Goal: Task Accomplishment & Management: Use online tool/utility

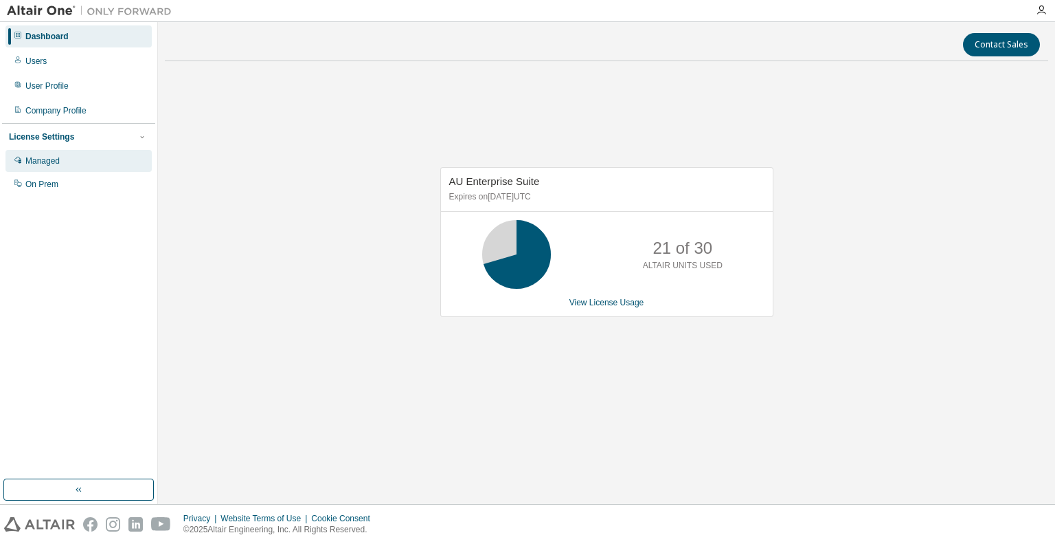
click at [43, 157] on div "Managed" at bounding box center [42, 160] width 34 height 11
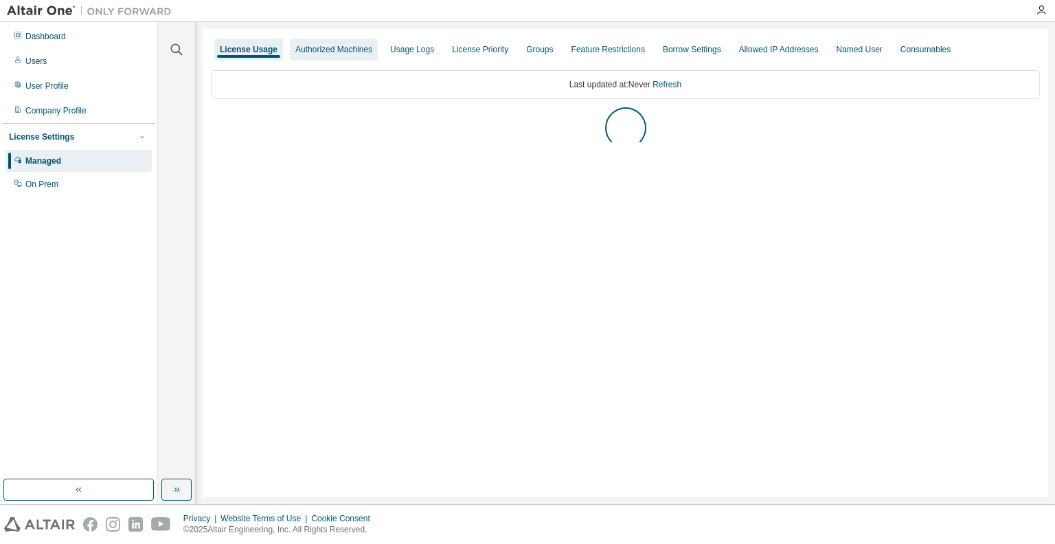
click at [313, 45] on div "Authorized Machines" at bounding box center [333, 49] width 77 height 11
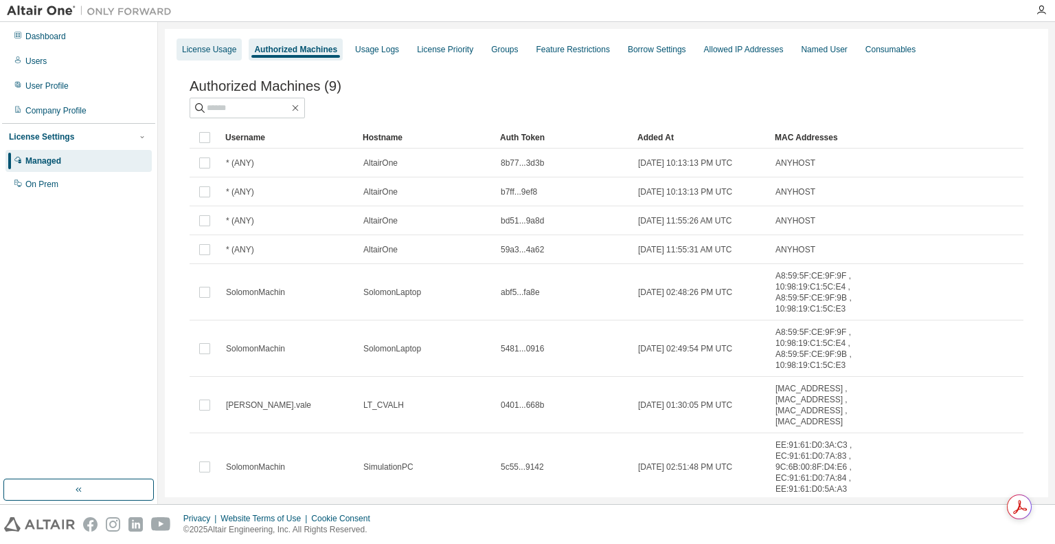
click at [190, 50] on div "License Usage" at bounding box center [209, 49] width 54 height 11
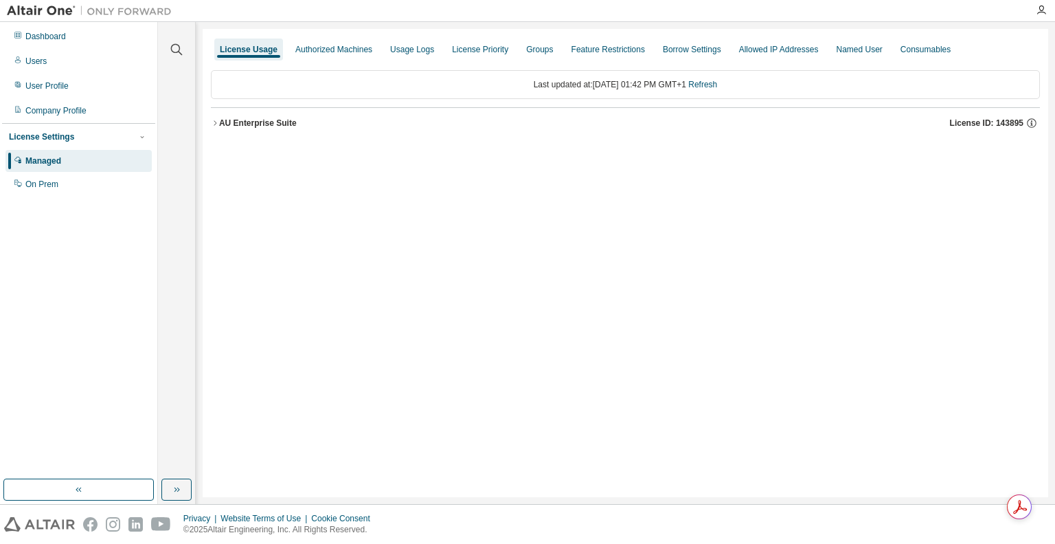
click at [214, 122] on icon "button" at bounding box center [215, 123] width 8 height 8
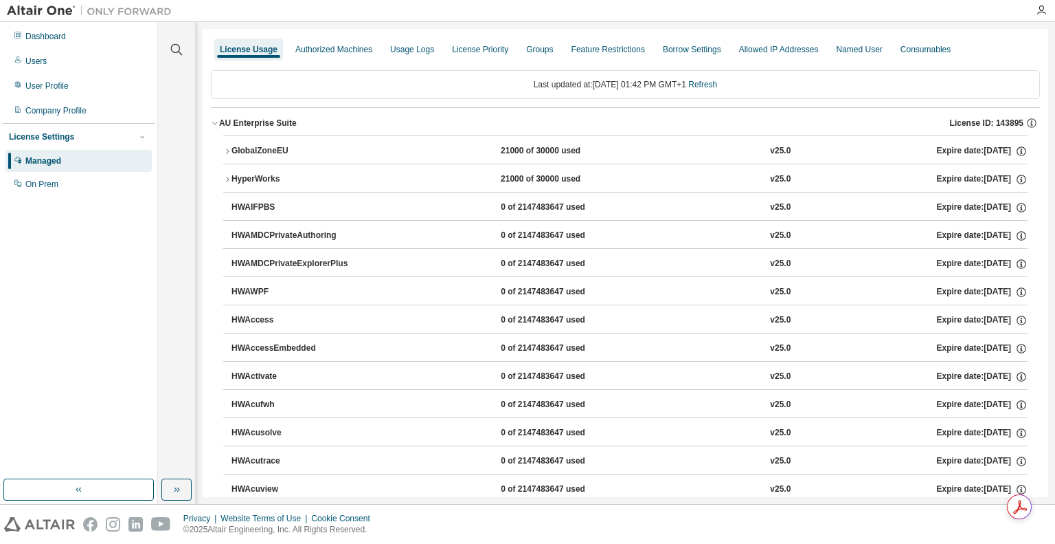
click at [228, 150] on icon "button" at bounding box center [227, 150] width 3 height 5
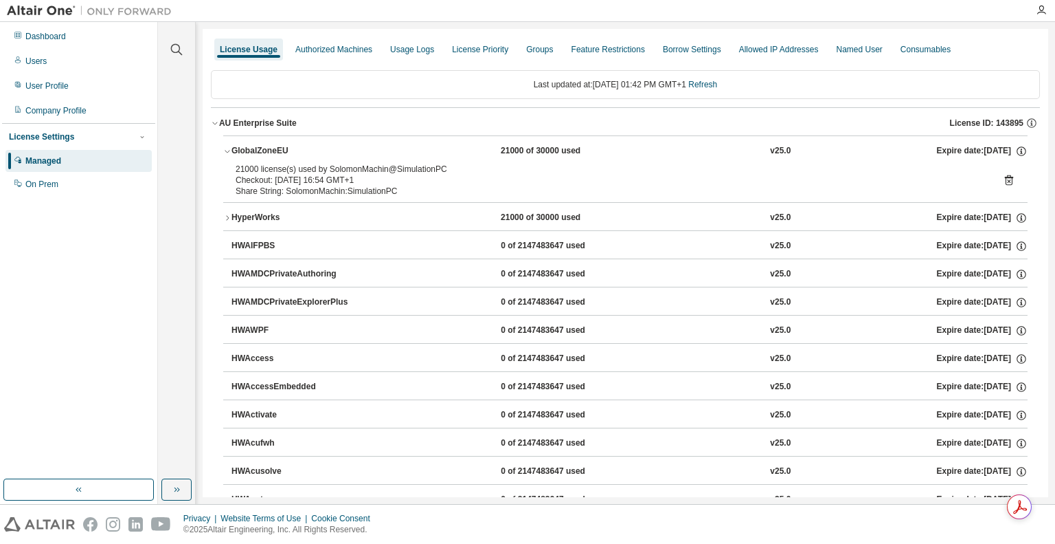
click at [1005, 180] on icon at bounding box center [1009, 180] width 12 height 12
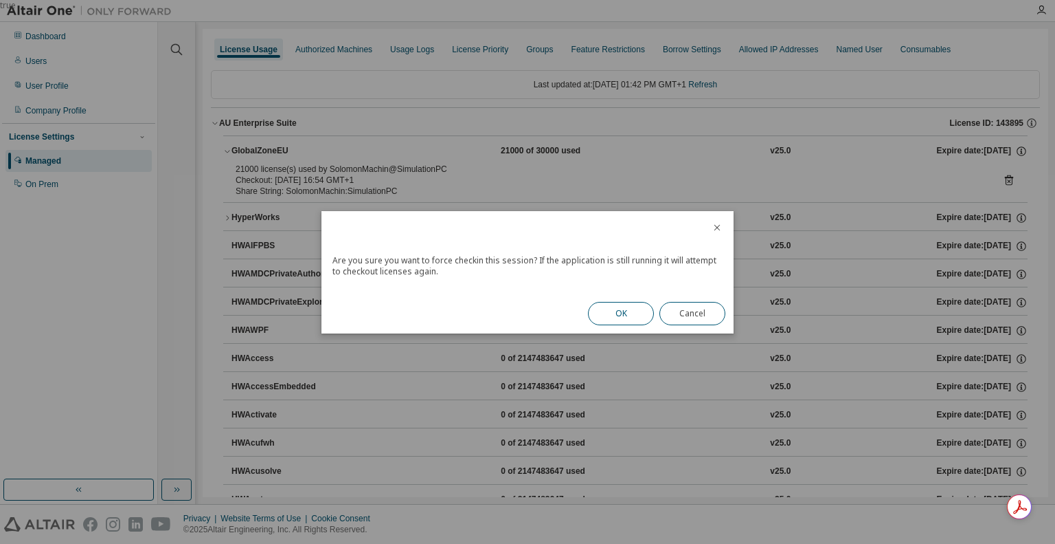
click at [616, 310] on button "OK" at bounding box center [621, 313] width 66 height 23
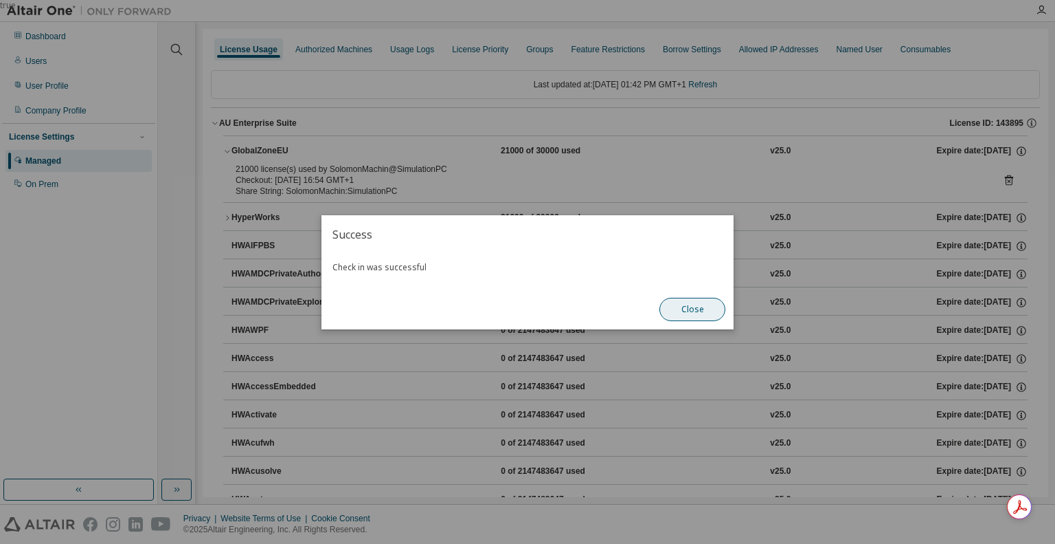
click at [694, 305] on button "Close" at bounding box center [693, 309] width 66 height 23
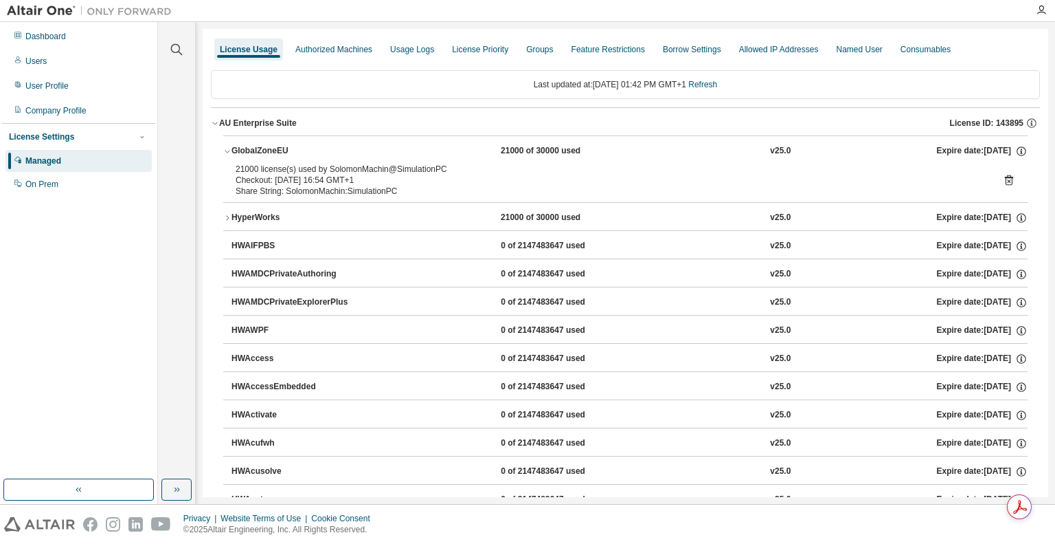
click at [241, 43] on div "License Usage" at bounding box center [248, 49] width 69 height 22
click at [241, 48] on div "License Usage" at bounding box center [249, 49] width 58 height 11
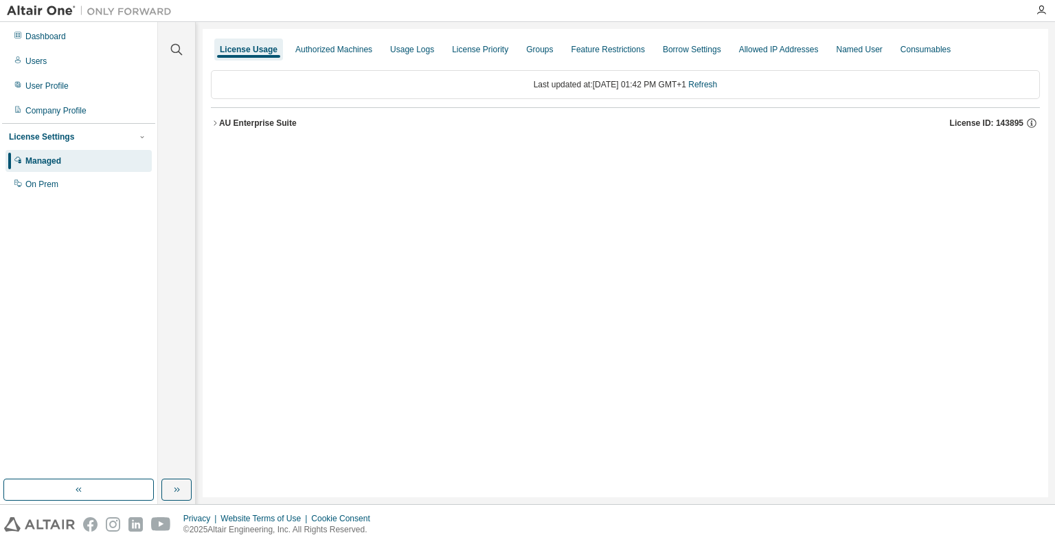
click at [212, 122] on icon "button" at bounding box center [215, 123] width 8 height 8
